Goal: Task Accomplishment & Management: Manage account settings

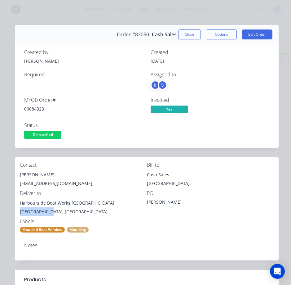
click at [96, 124] on div "Order #83050 - Cash Sales Close Options Edit Order Created by [PERSON_NAME] Cre…" at bounding box center [147, 256] width 264 height 462
click at [50, 135] on span "Dispatched" at bounding box center [42, 135] width 37 height 8
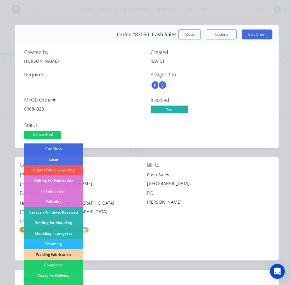
scroll to position [121, 0]
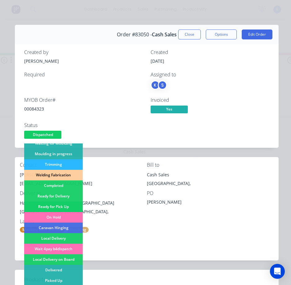
click at [66, 203] on div "Ready for Pick Up" at bounding box center [53, 206] width 59 height 11
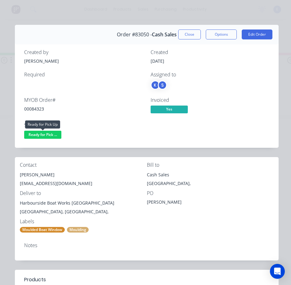
click at [49, 131] on span "Ready for Pick ..." at bounding box center [42, 135] width 37 height 8
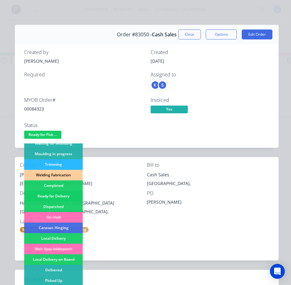
click at [70, 196] on div "Ready for Delivery" at bounding box center [53, 196] width 59 height 11
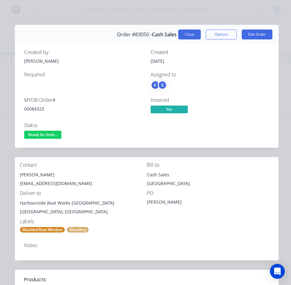
click at [183, 36] on button "Close" at bounding box center [189, 34] width 23 height 10
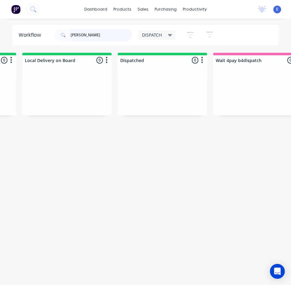
click at [97, 34] on input "[PERSON_NAME]" at bounding box center [101, 35] width 61 height 12
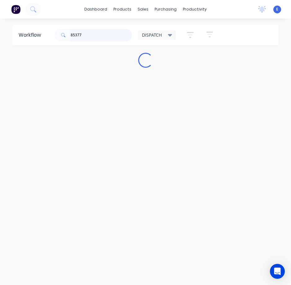
scroll to position [0, 0]
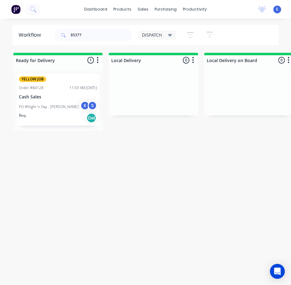
click at [58, 119] on div "Req. Del" at bounding box center [58, 118] width 78 height 11
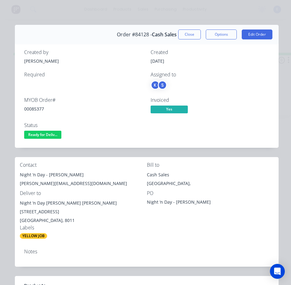
click at [37, 107] on div "00085377" at bounding box center [83, 108] width 119 height 7
copy div "00085377"
drag, startPoint x: 45, startPoint y: 174, endPoint x: 18, endPoint y: 174, distance: 27.3
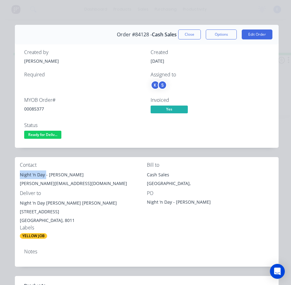
click at [18, 174] on div "Contact Night ‘n Day - [PERSON_NAME] [PERSON_NAME][EMAIL_ADDRESS][DOMAIN_NAME] …" at bounding box center [147, 200] width 264 height 87
copy div "Night ‘n Day"
drag, startPoint x: 48, startPoint y: 176, endPoint x: 91, endPoint y: 171, distance: 43.6
click at [91, 171] on div "Night ‘n Day - [PERSON_NAME]" at bounding box center [83, 174] width 127 height 9
drag, startPoint x: 67, startPoint y: 176, endPoint x: 72, endPoint y: 176, distance: 5.3
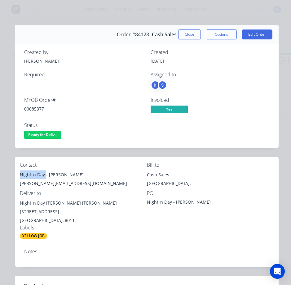
copy div "[PERSON_NAME]"
click at [60, 183] on div "[PERSON_NAME][EMAIL_ADDRESS][DOMAIN_NAME]" at bounding box center [83, 183] width 127 height 9
click at [61, 183] on div "[PERSON_NAME][EMAIL_ADDRESS][DOMAIN_NAME]" at bounding box center [83, 183] width 127 height 9
drag, startPoint x: 61, startPoint y: 183, endPoint x: 56, endPoint y: 182, distance: 5.3
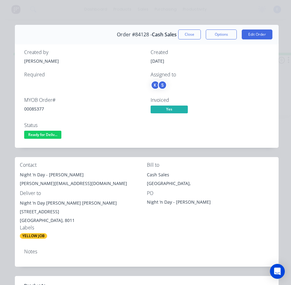
click at [56, 182] on div "[PERSON_NAME][EMAIL_ADDRESS][DOMAIN_NAME]" at bounding box center [83, 183] width 127 height 9
copy div "[PERSON_NAME][EMAIL_ADDRESS][DOMAIN_NAME]"
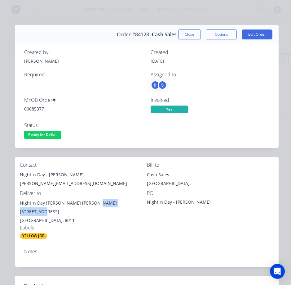
drag, startPoint x: 91, startPoint y: 204, endPoint x: 107, endPoint y: 211, distance: 17.4
click at [127, 207] on div "Night ‘n Day [PERSON_NAME] [PERSON_NAME] [STREET_ADDRESS]" at bounding box center [83, 206] width 127 height 17
copy div "[STREET_ADDRESS]"
click at [96, 228] on div "Labels" at bounding box center [83, 228] width 127 height 6
drag, startPoint x: 59, startPoint y: 204, endPoint x: 17, endPoint y: 206, distance: 41.9
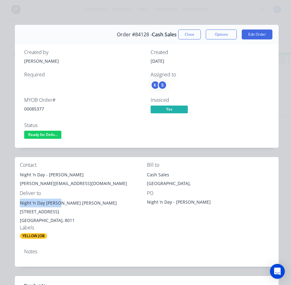
click at [17, 206] on div "Contact Night ‘n Day - [PERSON_NAME] [PERSON_NAME][EMAIL_ADDRESS][DOMAIN_NAME] …" at bounding box center [147, 200] width 264 height 87
copy div "Night ‘n Day [PERSON_NAME]"
drag, startPoint x: 56, startPoint y: 136, endPoint x: 57, endPoint y: 139, distance: 3.7
click at [56, 136] on span "Ready for Deliv..." at bounding box center [42, 135] width 37 height 8
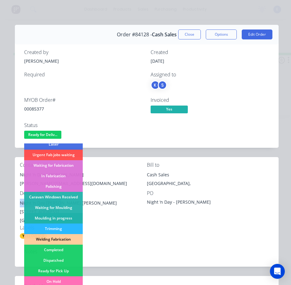
scroll to position [62, 0]
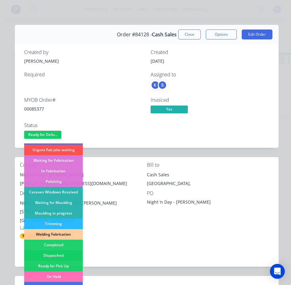
click at [62, 251] on div "Dispatched" at bounding box center [53, 255] width 59 height 11
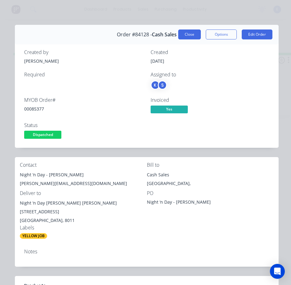
drag, startPoint x: 186, startPoint y: 27, endPoint x: 189, endPoint y: 34, distance: 7.4
click at [186, 27] on div "Order #84128 - Cash Sales Close Options Edit Order" at bounding box center [147, 35] width 264 height 20
click at [189, 34] on button "Close" at bounding box center [189, 34] width 23 height 10
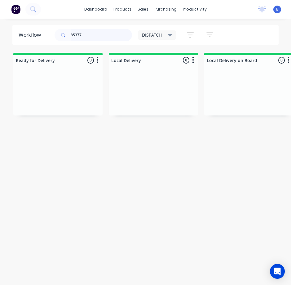
click at [103, 32] on input "85377" at bounding box center [101, 35] width 61 height 12
click at [57, 101] on div "Req. [DATE] Del" at bounding box center [58, 103] width 78 height 11
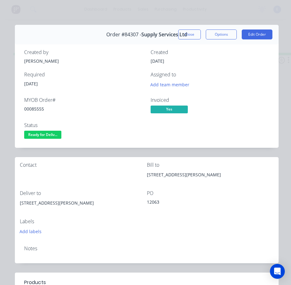
click at [37, 105] on div "MYOB Order # 00085555" at bounding box center [83, 106] width 119 height 18
click at [37, 109] on div "00085555" at bounding box center [83, 108] width 119 height 7
click at [38, 109] on div "00085555" at bounding box center [83, 108] width 119 height 7
copy div "00085555"
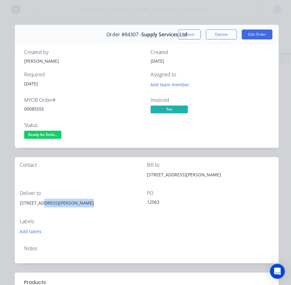
drag, startPoint x: 81, startPoint y: 202, endPoint x: 38, endPoint y: 205, distance: 43.5
click at [38, 205] on div "[STREET_ADDRESS][PERSON_NAME]" at bounding box center [83, 202] width 127 height 9
drag, startPoint x: 82, startPoint y: 203, endPoint x: 36, endPoint y: 205, distance: 45.9
click at [36, 205] on div "[STREET_ADDRESS][PERSON_NAME]" at bounding box center [83, 202] width 127 height 9
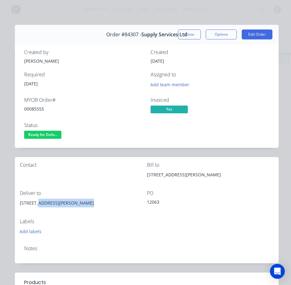
copy div "[STREET_ADDRESS]"
click at [98, 220] on div "Labels" at bounding box center [83, 221] width 127 height 6
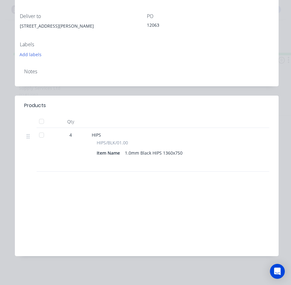
scroll to position [26, 0]
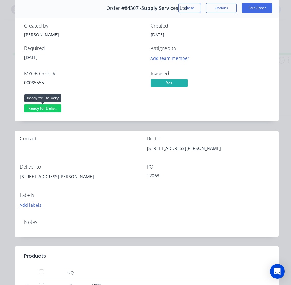
click at [52, 109] on span "Ready for Deliv..." at bounding box center [42, 108] width 37 height 8
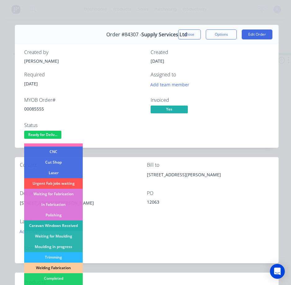
scroll to position [62, 0]
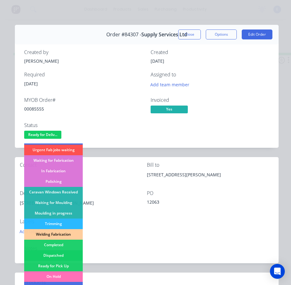
click at [64, 253] on div "Dispatched" at bounding box center [53, 255] width 59 height 11
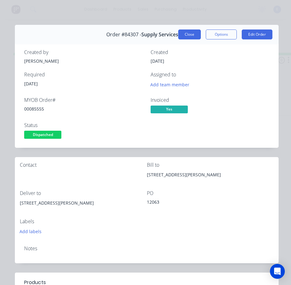
click at [187, 35] on button "Close" at bounding box center [189, 34] width 23 height 10
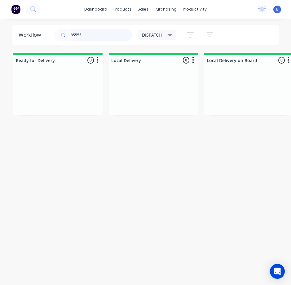
click at [87, 38] on input "85555" at bounding box center [101, 35] width 61 height 12
type input "cloud 9"
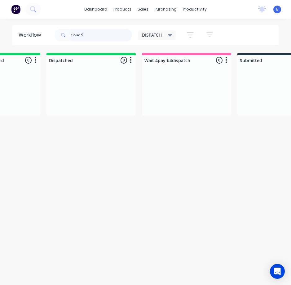
scroll to position [0, 0]
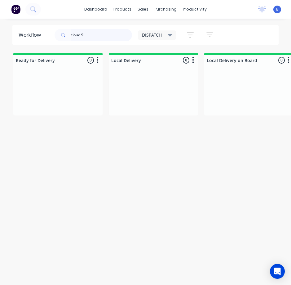
drag, startPoint x: 92, startPoint y: 38, endPoint x: 50, endPoint y: 35, distance: 42.9
click at [50, 35] on header "Workflow cloud 9 DISPATCH Save new view None edit DISPATCH (Default) edit CUT S…" at bounding box center [145, 35] width 267 height 20
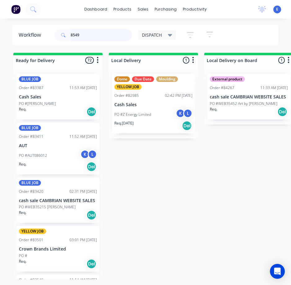
type input "85490"
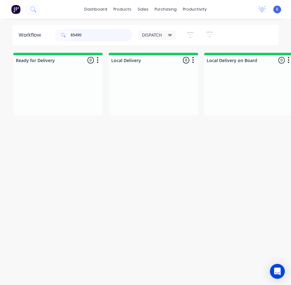
drag, startPoint x: 91, startPoint y: 36, endPoint x: 31, endPoint y: 28, distance: 61.4
click at [31, 28] on header "Workflow 85490 DISPATCH Save new view None edit DISPATCH (Default) edit CUT SHO…" at bounding box center [145, 35] width 267 height 20
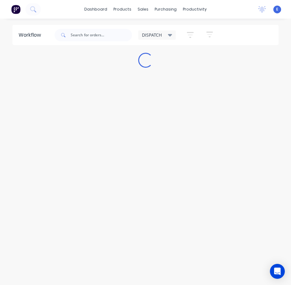
click at [150, 189] on div "Workflow DISPATCH Save new view None edit DISPATCH (Default) edit CUT SHOP edit…" at bounding box center [145, 155] width 291 height 260
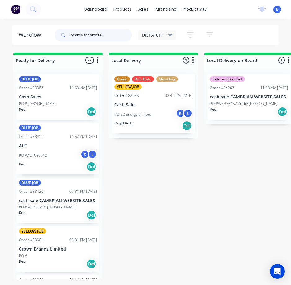
click at [95, 33] on input "text" at bounding box center [101, 35] width 61 height 12
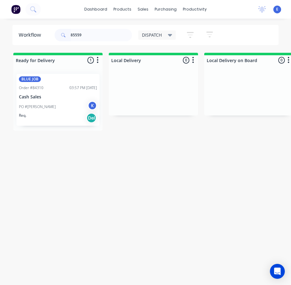
click at [70, 112] on div "PO #[PERSON_NAME]" at bounding box center [58, 107] width 78 height 12
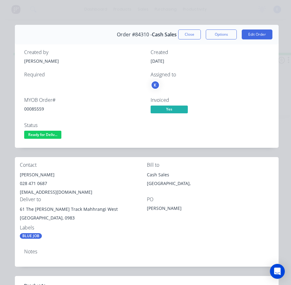
click at [41, 110] on div "00085559" at bounding box center [83, 108] width 119 height 7
copy div "00085559"
click at [37, 172] on div "[PERSON_NAME]" at bounding box center [83, 174] width 127 height 9
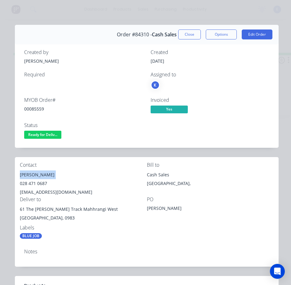
click at [37, 172] on div "[PERSON_NAME]" at bounding box center [83, 174] width 127 height 9
copy div "[PERSON_NAME]"
click at [34, 184] on div "028 471 0687" at bounding box center [83, 183] width 127 height 9
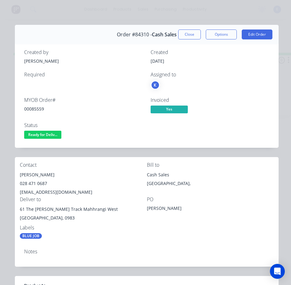
click at [47, 190] on div "[EMAIL_ADDRESS][DOMAIN_NAME]" at bounding box center [83, 192] width 127 height 9
drag, startPoint x: 60, startPoint y: 209, endPoint x: 18, endPoint y: 207, distance: 42.5
click at [18, 207] on div "Contact [PERSON_NAME] [PHONE_NUMBER] [EMAIL_ADDRESS][DOMAIN_NAME] Bill to Cash …" at bounding box center [147, 200] width 264 height 87
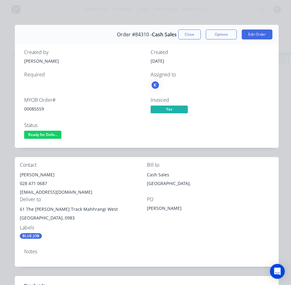
click at [135, 232] on div "Labels BLUE JOB" at bounding box center [83, 232] width 127 height 14
click at [48, 134] on span "Ready for Deliv..." at bounding box center [42, 135] width 37 height 8
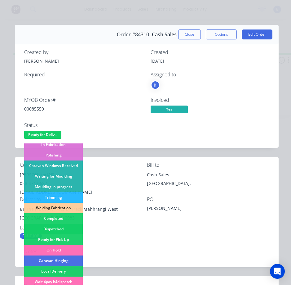
scroll to position [93, 0]
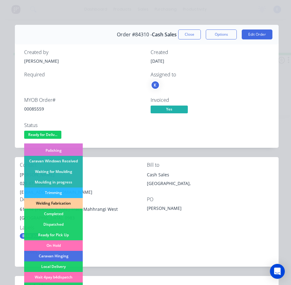
drag, startPoint x: 69, startPoint y: 221, endPoint x: 207, endPoint y: 155, distance: 153.3
click at [69, 221] on div "Dispatched" at bounding box center [53, 224] width 59 height 11
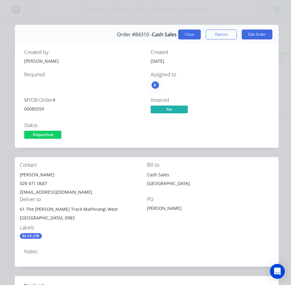
click at [194, 34] on button "Close" at bounding box center [189, 34] width 23 height 10
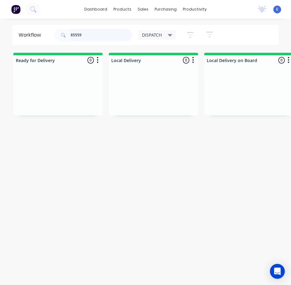
click at [97, 30] on input "85559" at bounding box center [101, 35] width 61 height 12
drag, startPoint x: 89, startPoint y: 33, endPoint x: 0, endPoint y: 33, distance: 89.3
click at [0, 33] on html "dashboard products sales purchasing productivity dashboard products Product Cat…" at bounding box center [145, 130] width 291 height 260
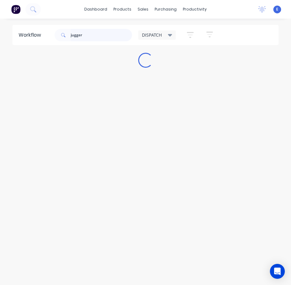
type input "jugger"
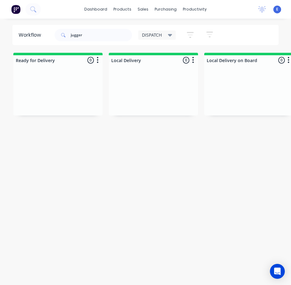
drag, startPoint x: 38, startPoint y: 127, endPoint x: 64, endPoint y: 133, distance: 26.7
click at [64, 133] on div "Workflow jugger DISPATCH Save new view None edit DISPATCH (Default) edit CUT SH…" at bounding box center [145, 155] width 291 height 260
drag, startPoint x: 89, startPoint y: 34, endPoint x: 4, endPoint y: 5, distance: 90.0
click at [4, 5] on div "dashboard products sales purchasing productivity dashboard products Product Cat…" at bounding box center [145, 130] width 291 height 260
